Goal: Task Accomplishment & Management: Manage account settings

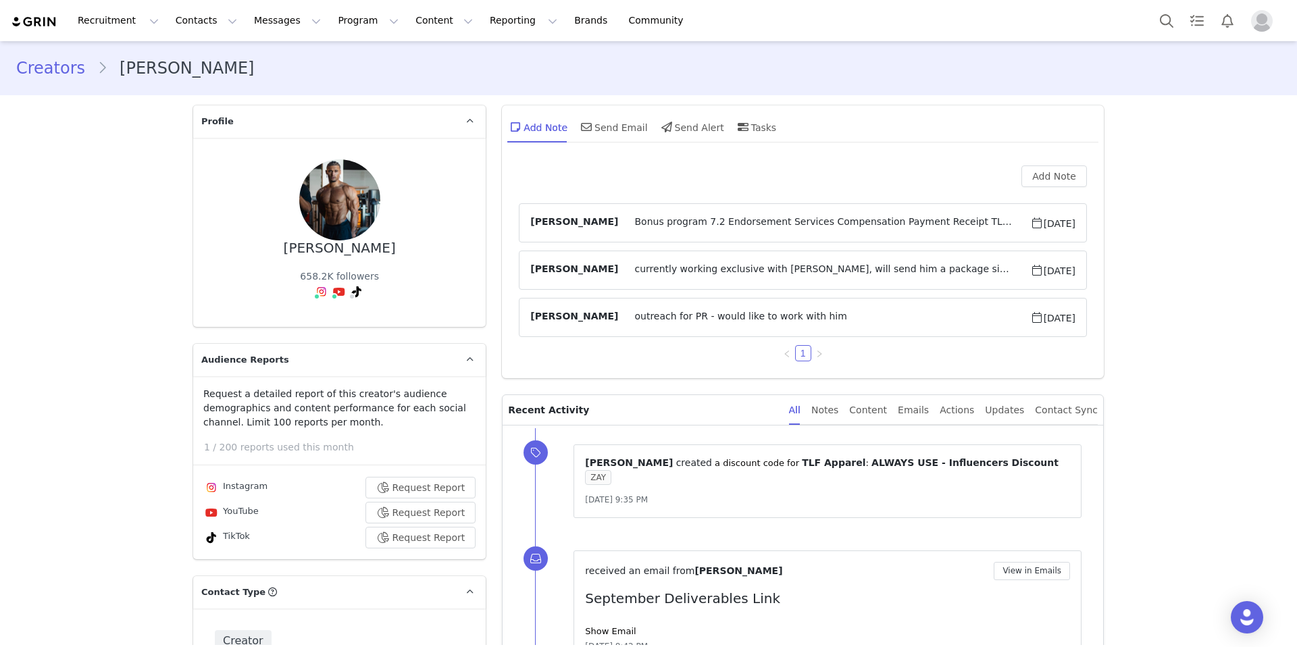
scroll to position [4358, 0]
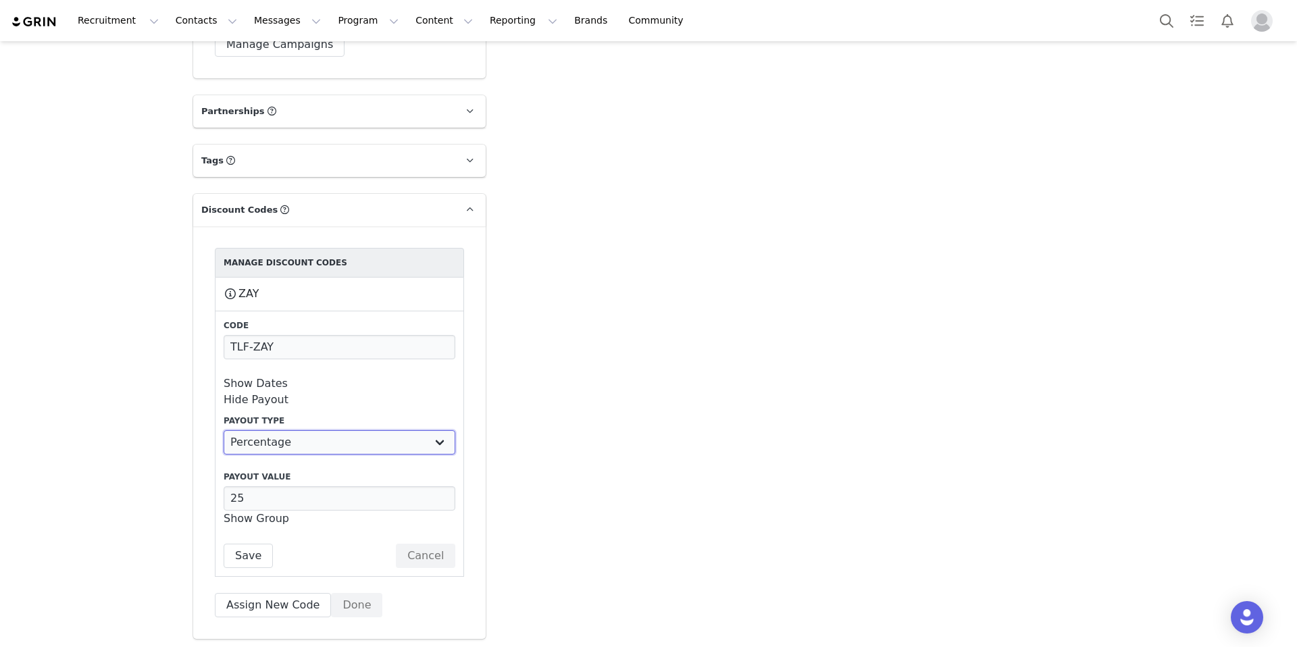
click at [436, 430] on select "Percentage Fixed Amount" at bounding box center [340, 442] width 232 height 24
click at [224, 430] on select "Percentage Fixed Amount" at bounding box center [340, 442] width 232 height 24
click at [265, 415] on label "Payout Type" at bounding box center [340, 421] width 232 height 12
click at [303, 486] on input "25" at bounding box center [340, 498] width 232 height 24
type input "20"
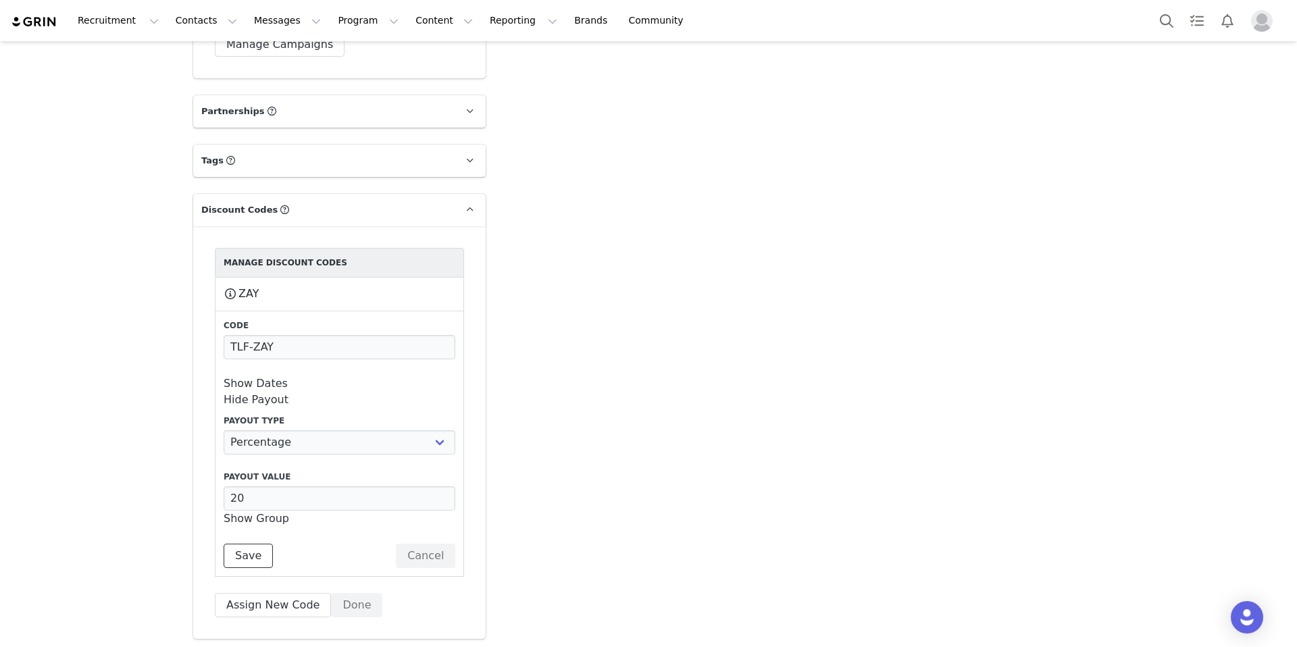
click at [232, 544] on button "Save" at bounding box center [248, 556] width 49 height 24
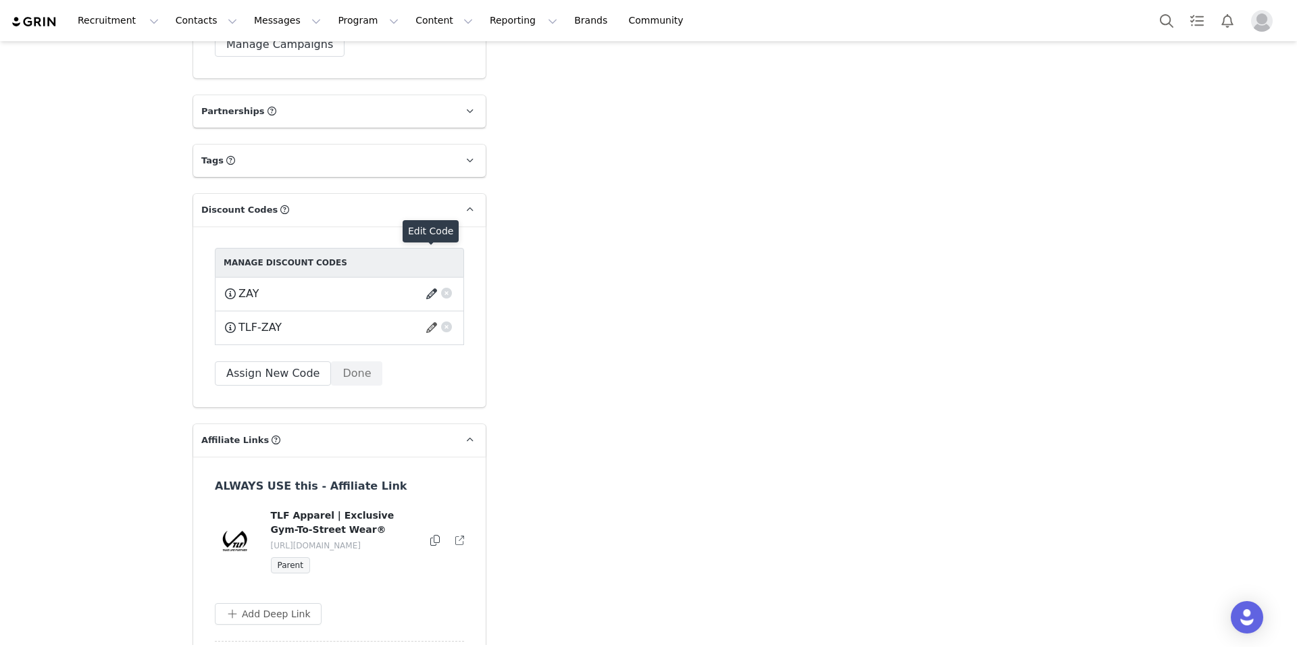
click at [425, 283] on button "button" at bounding box center [434, 294] width 18 height 22
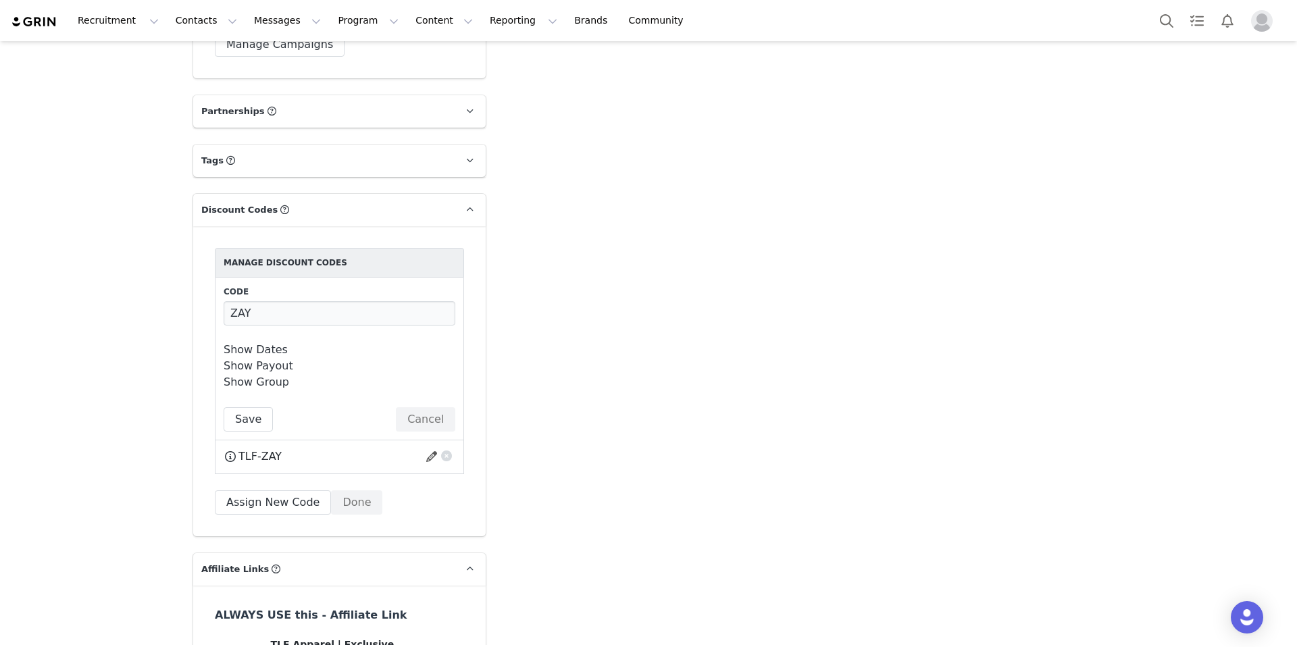
click at [274, 359] on link "Show Payout" at bounding box center [259, 365] width 70 height 13
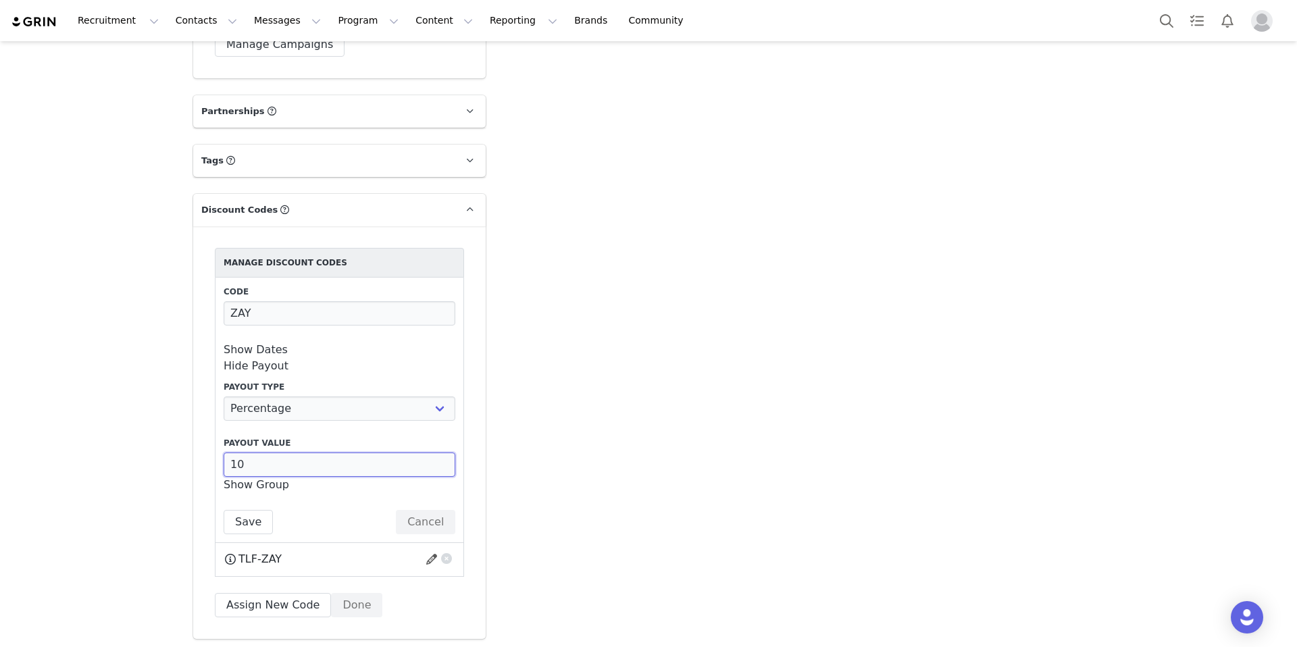
click at [256, 452] on input "10" at bounding box center [340, 464] width 232 height 24
type input "1"
type input "20"
click at [242, 510] on button "Save" at bounding box center [248, 522] width 49 height 24
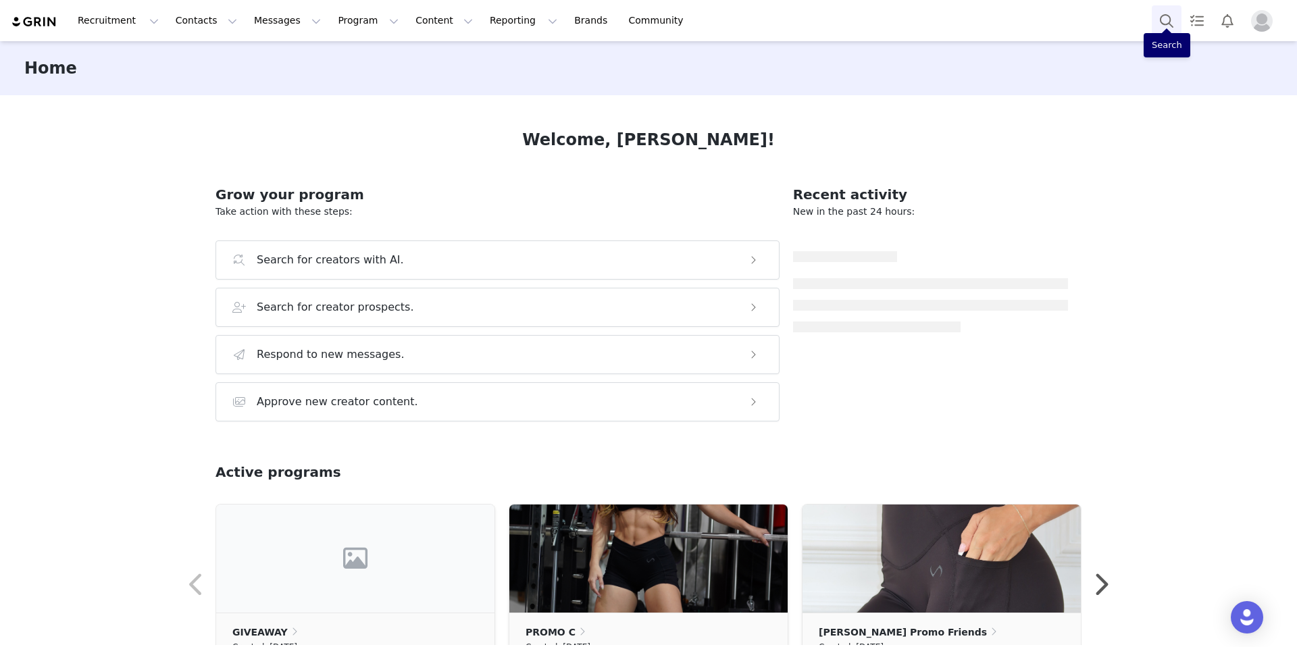
click at [1160, 22] on button "Search" at bounding box center [1166, 20] width 30 height 30
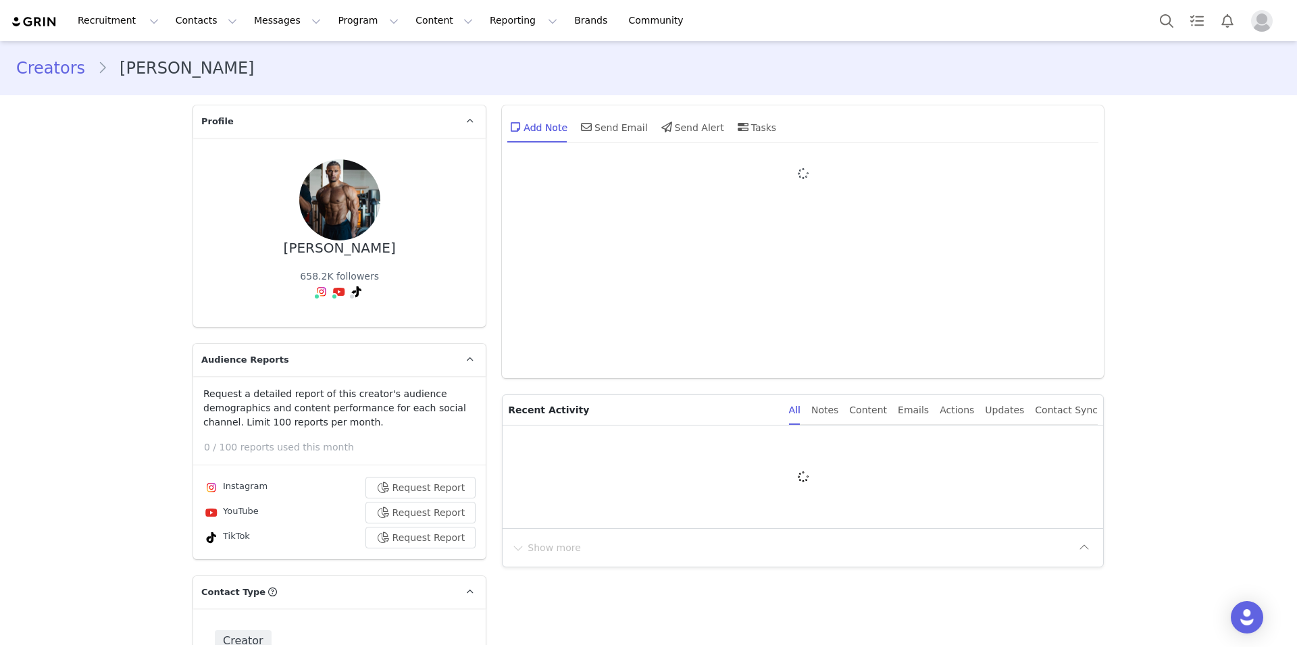
type input "+1 ([GEOGRAPHIC_DATA])"
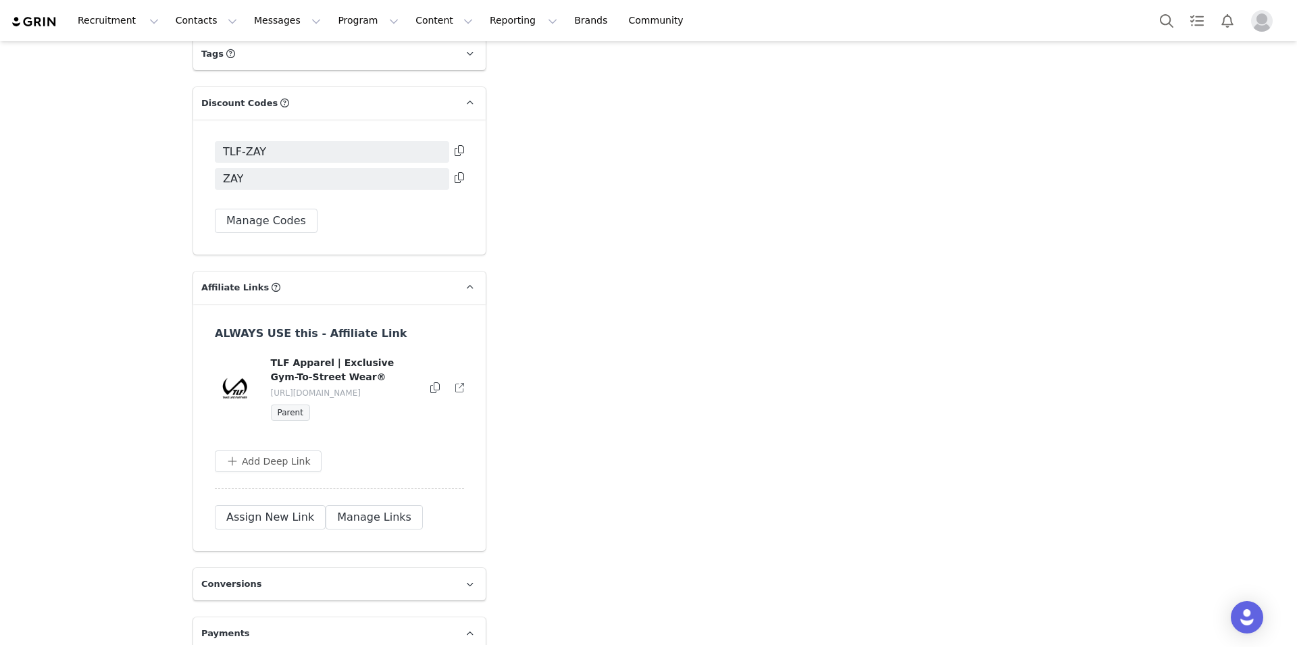
scroll to position [4447, 0]
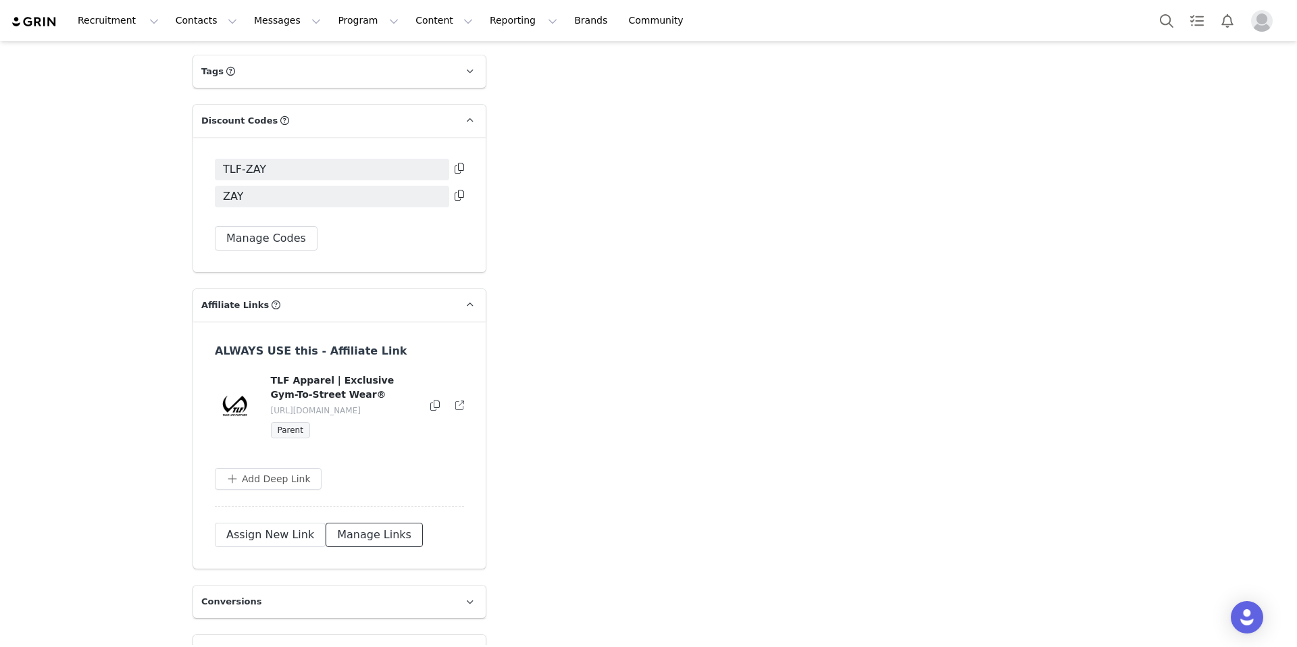
click at [367, 523] on button "Manage Links" at bounding box center [374, 535] width 97 height 24
click at [427, 398] on button "button" at bounding box center [431, 406] width 16 height 16
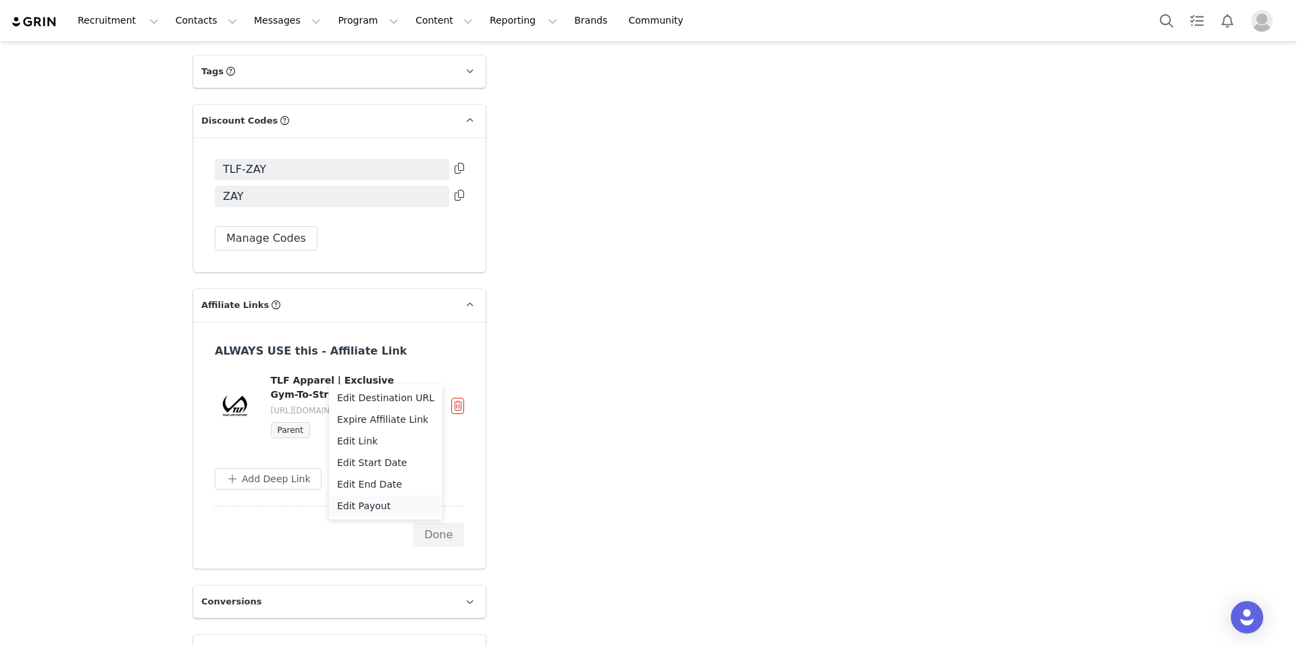
click at [369, 505] on span "Edit Payout" at bounding box center [363, 505] width 53 height 15
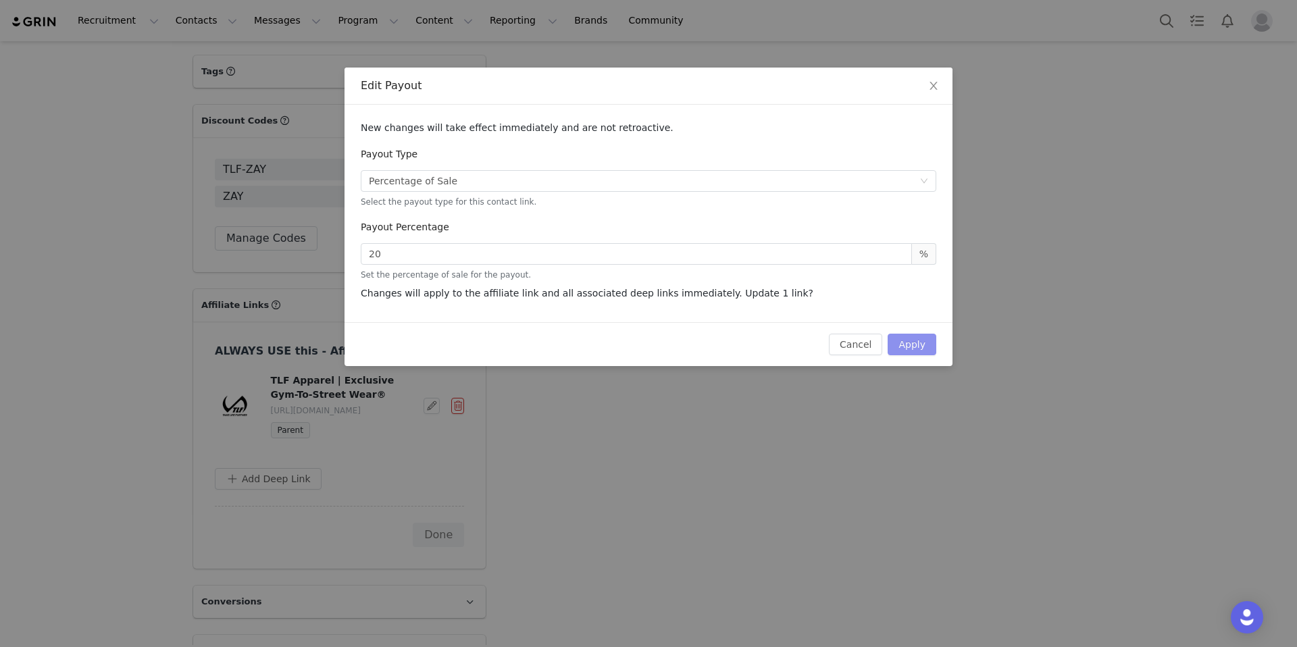
click at [912, 342] on button "Apply" at bounding box center [911, 345] width 49 height 22
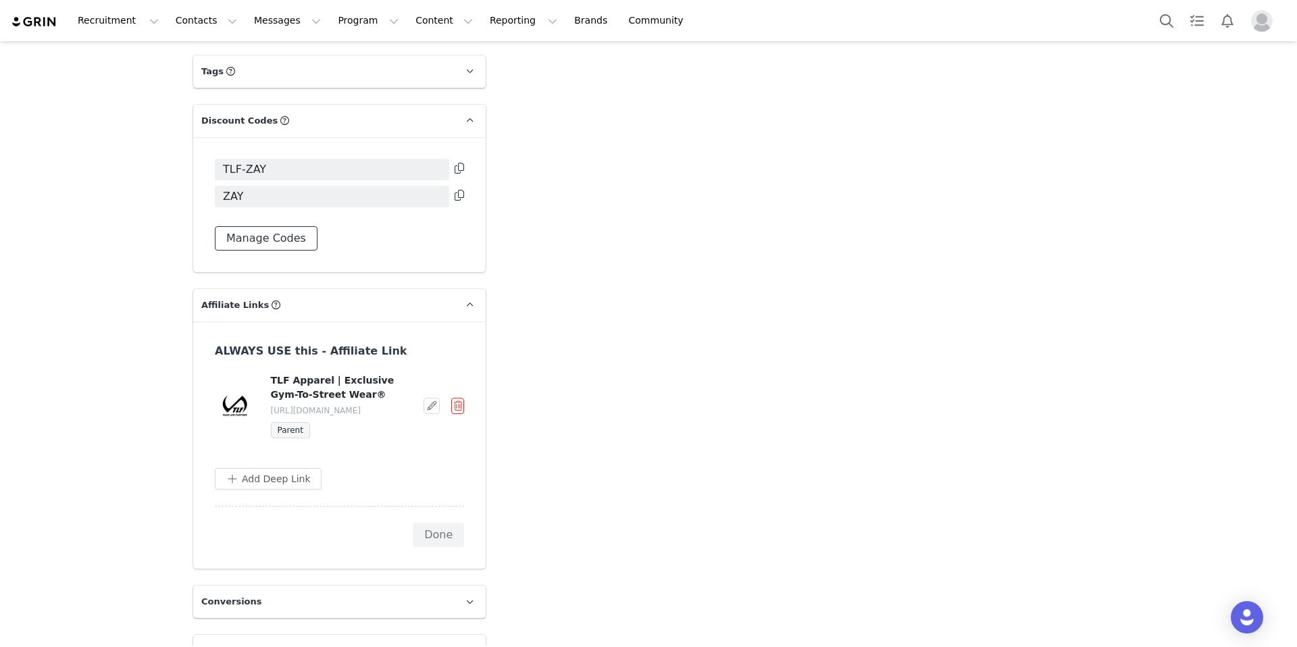
click at [226, 226] on button "Manage Codes" at bounding box center [266, 238] width 103 height 24
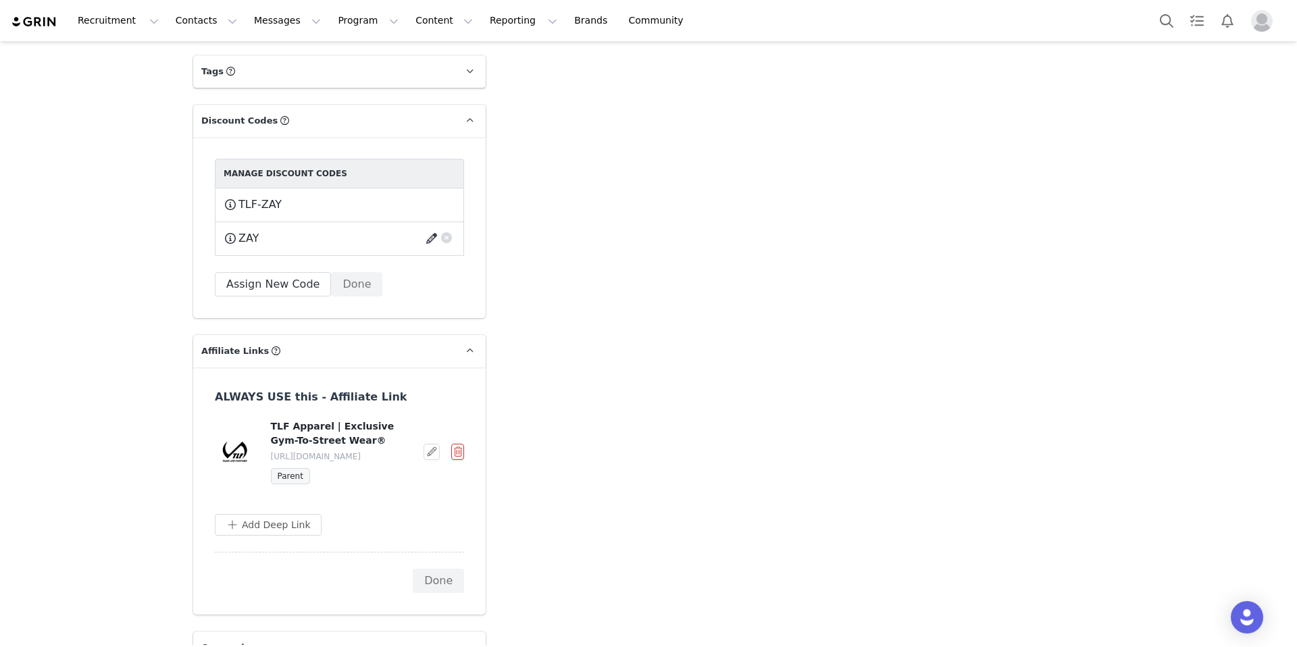
click at [425, 228] on button "button" at bounding box center [434, 239] width 18 height 22
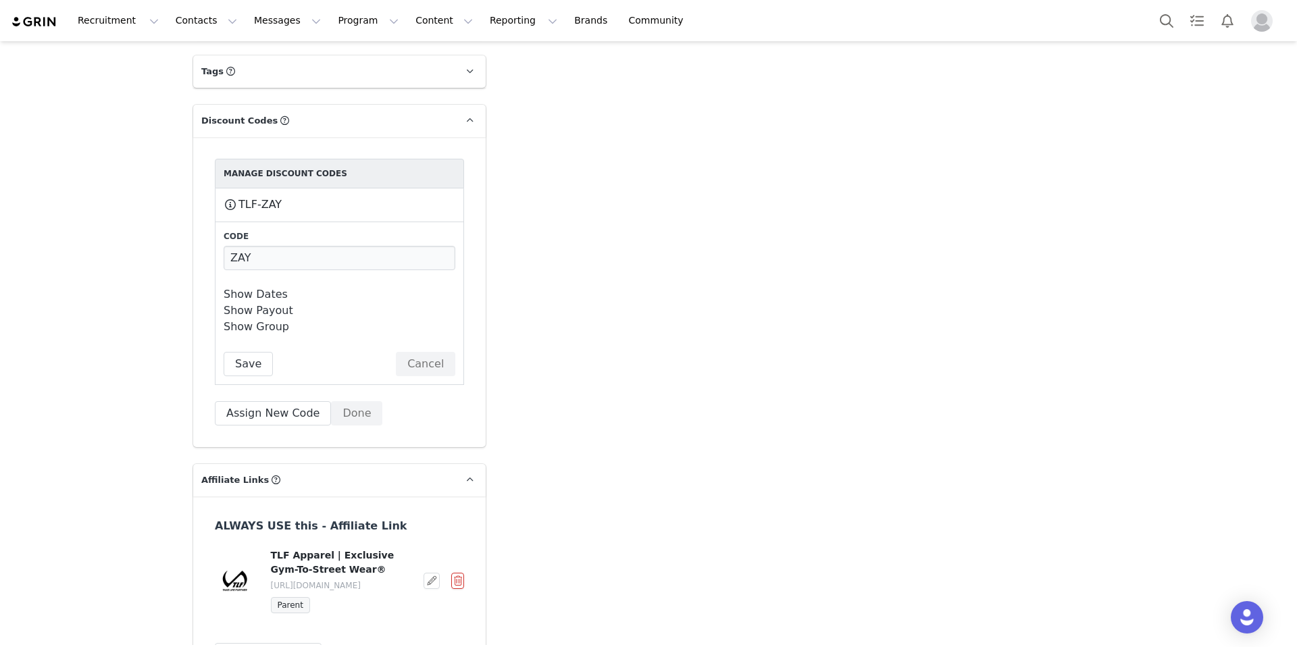
click at [280, 304] on link "Show Payout" at bounding box center [259, 310] width 70 height 13
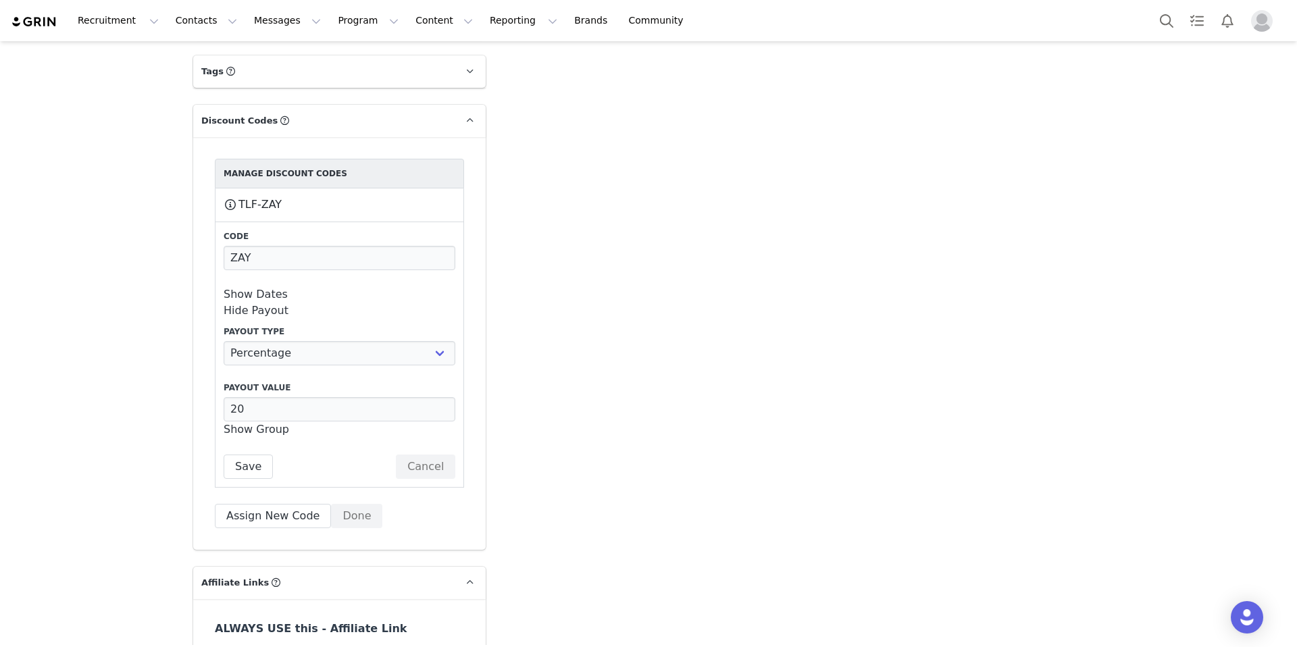
click at [244, 454] on button "Save" at bounding box center [248, 466] width 49 height 24
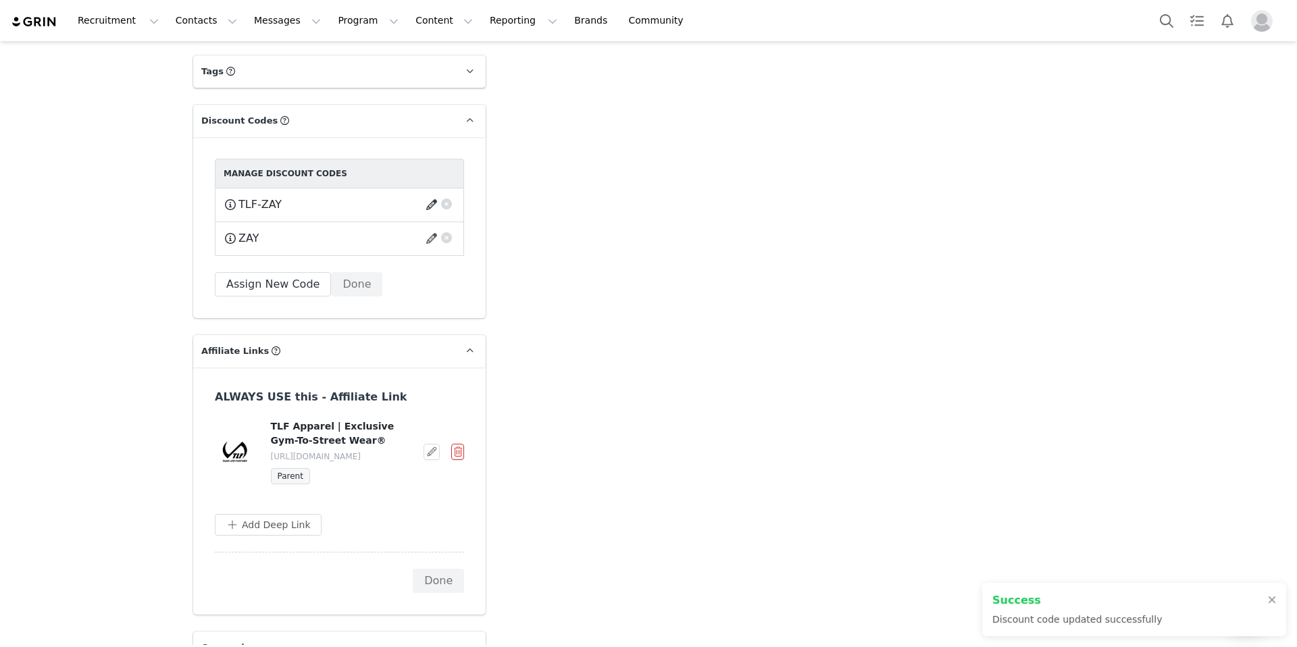
click at [427, 194] on button "button" at bounding box center [434, 205] width 18 height 22
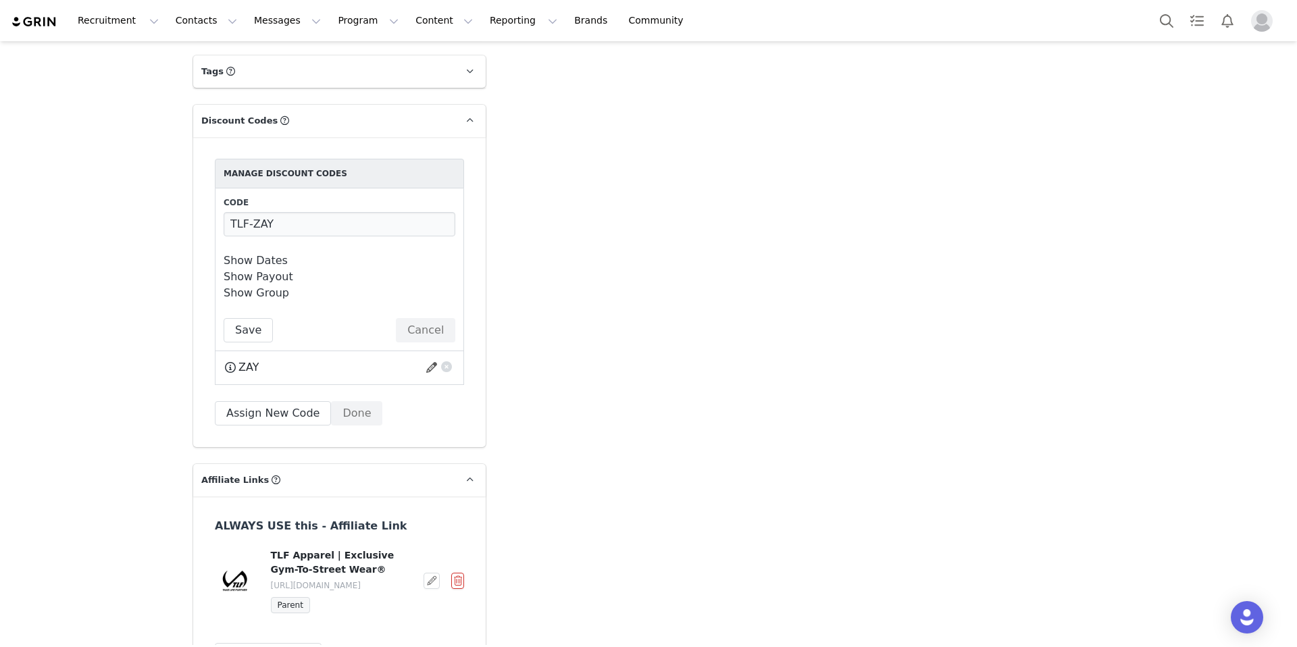
click at [266, 270] on link "Show Payout" at bounding box center [259, 276] width 70 height 13
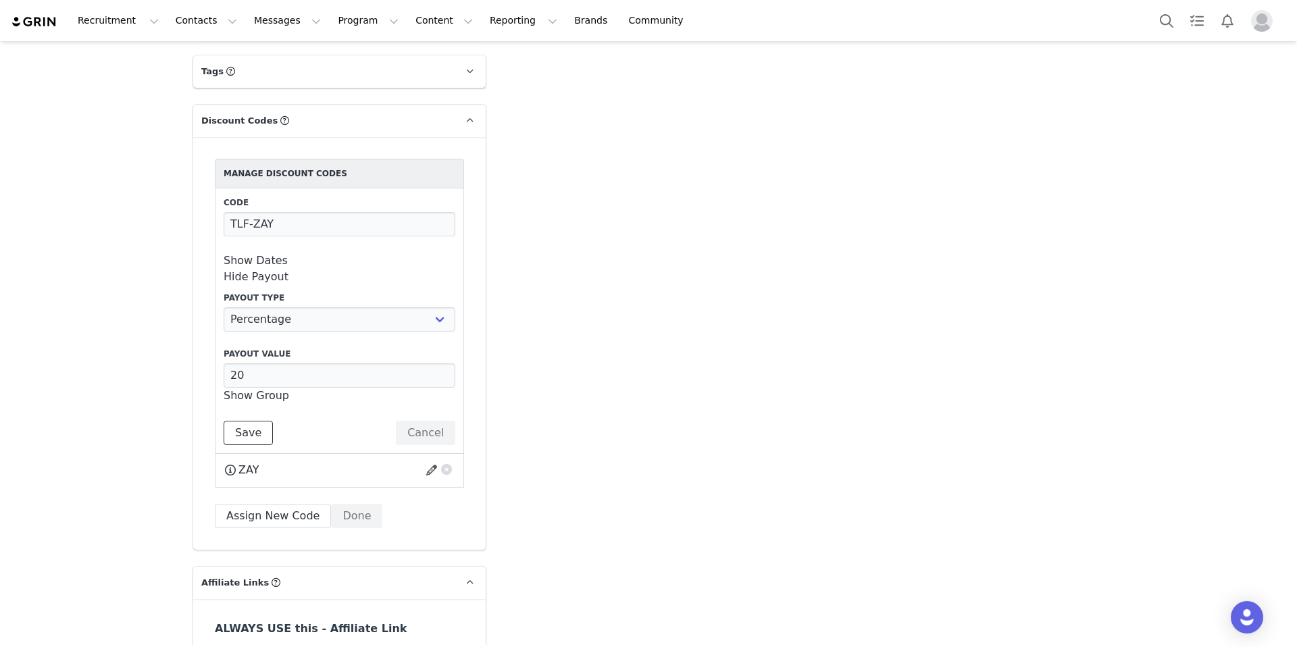
click at [229, 421] on button "Save" at bounding box center [248, 433] width 49 height 24
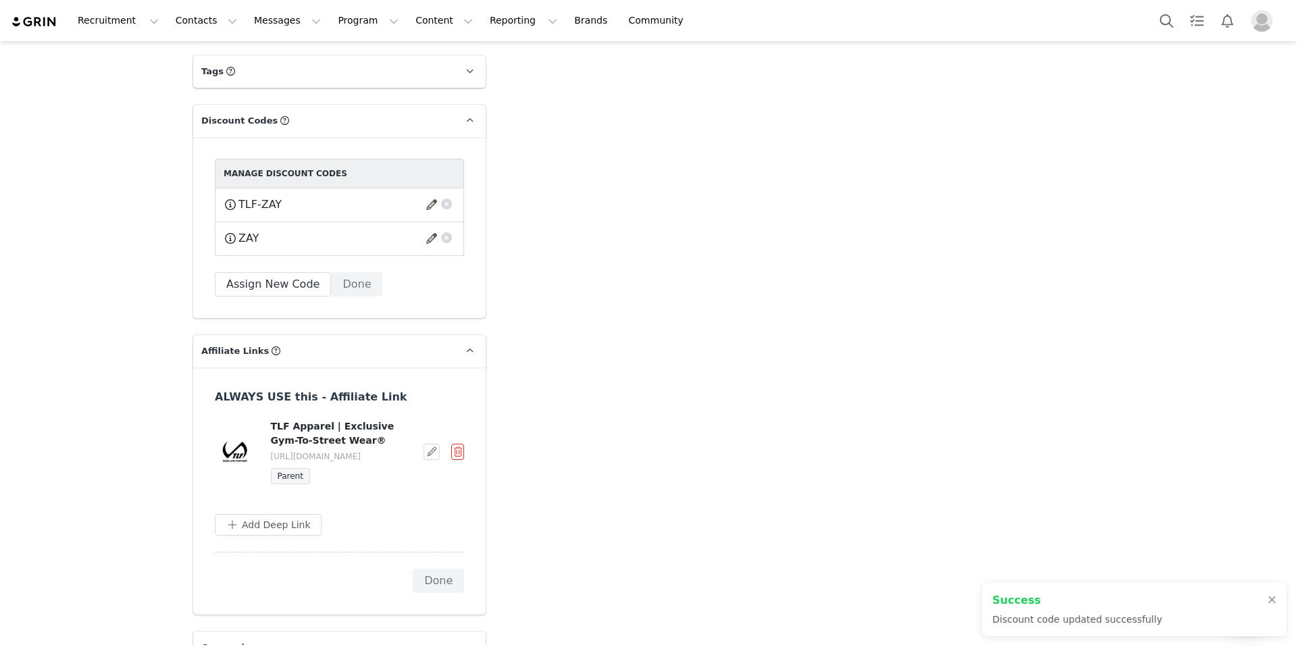
drag, startPoint x: 1296, startPoint y: 585, endPoint x: 1296, endPoint y: 599, distance: 14.2
click at [1296, 599] on section "Creators [PERSON_NAME] Profile [PERSON_NAME] 658.2K followers Audience Reports …" at bounding box center [648, 343] width 1297 height 604
click at [466, 644] on icon at bounding box center [469, 648] width 7 height 9
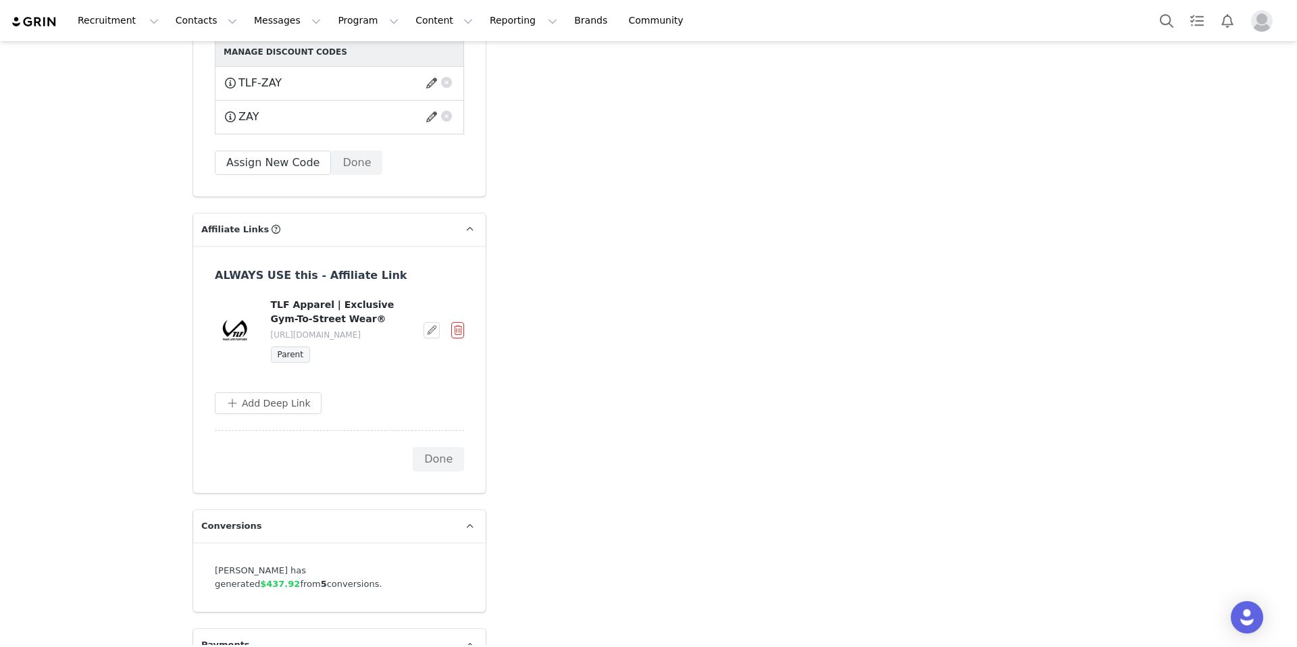
scroll to position [4633, 0]
